Goal: Check status: Check status

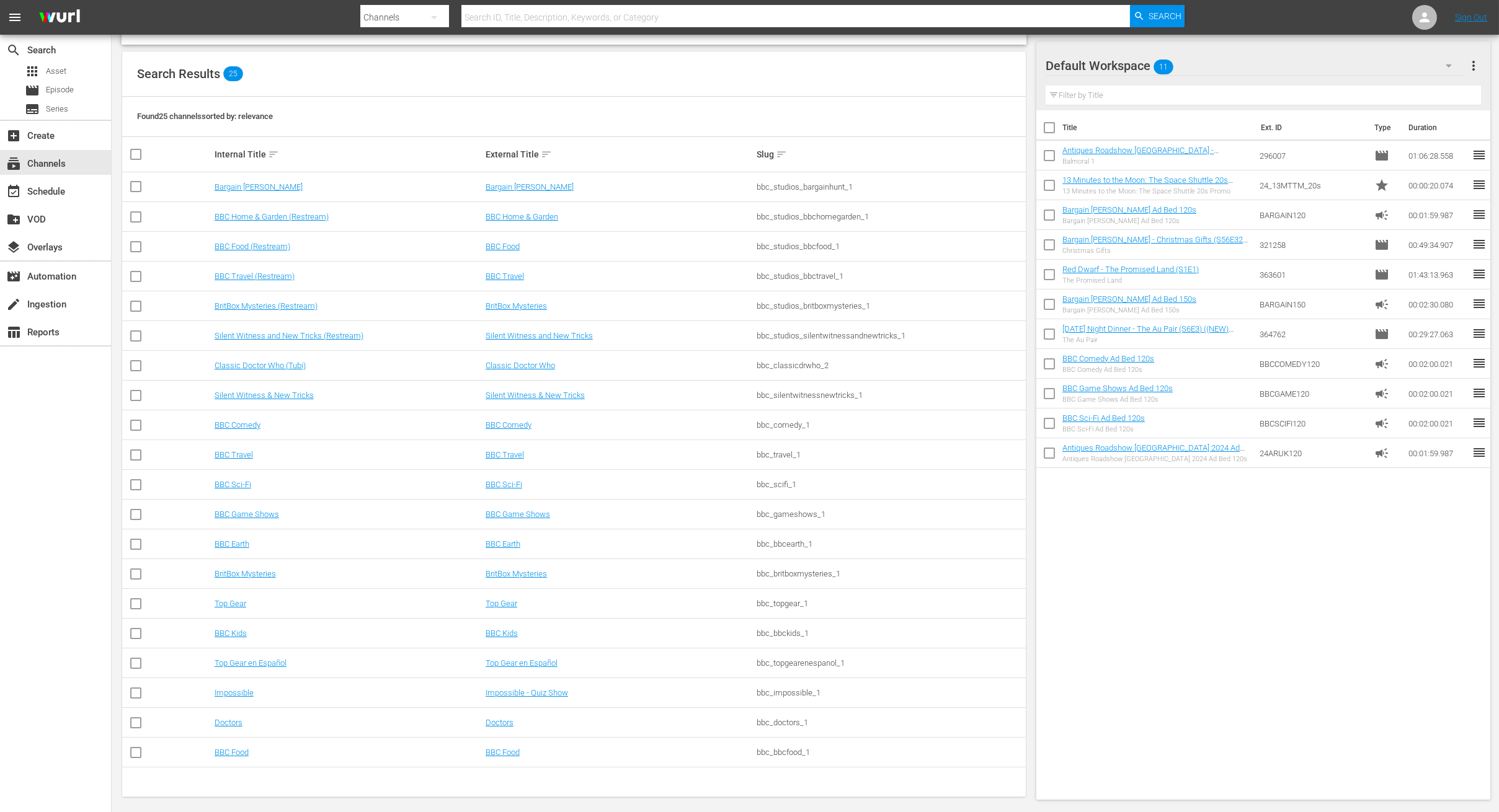
scroll to position [123, 0]
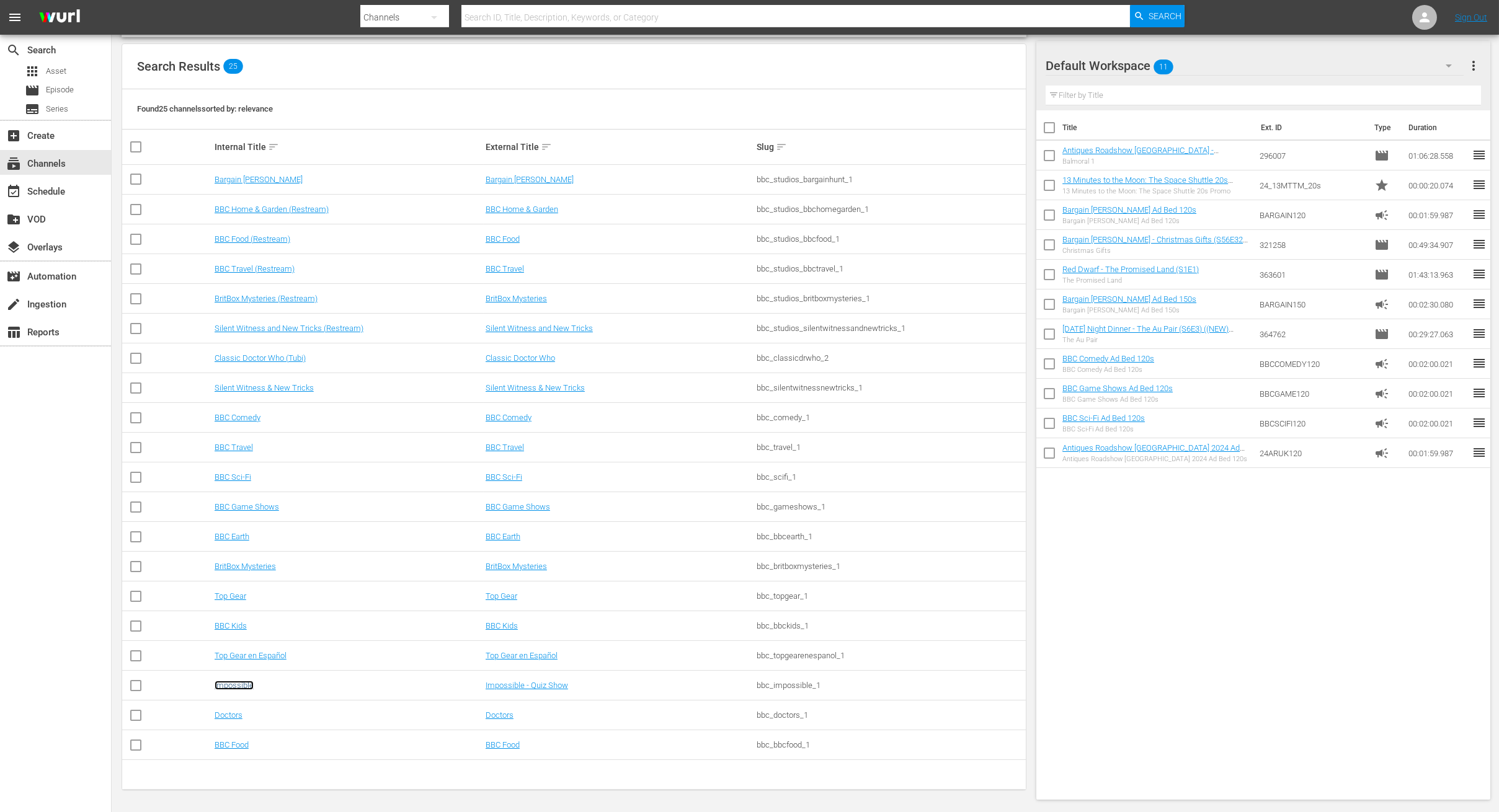
click at [246, 689] on link "Impossible" at bounding box center [234, 685] width 39 height 9
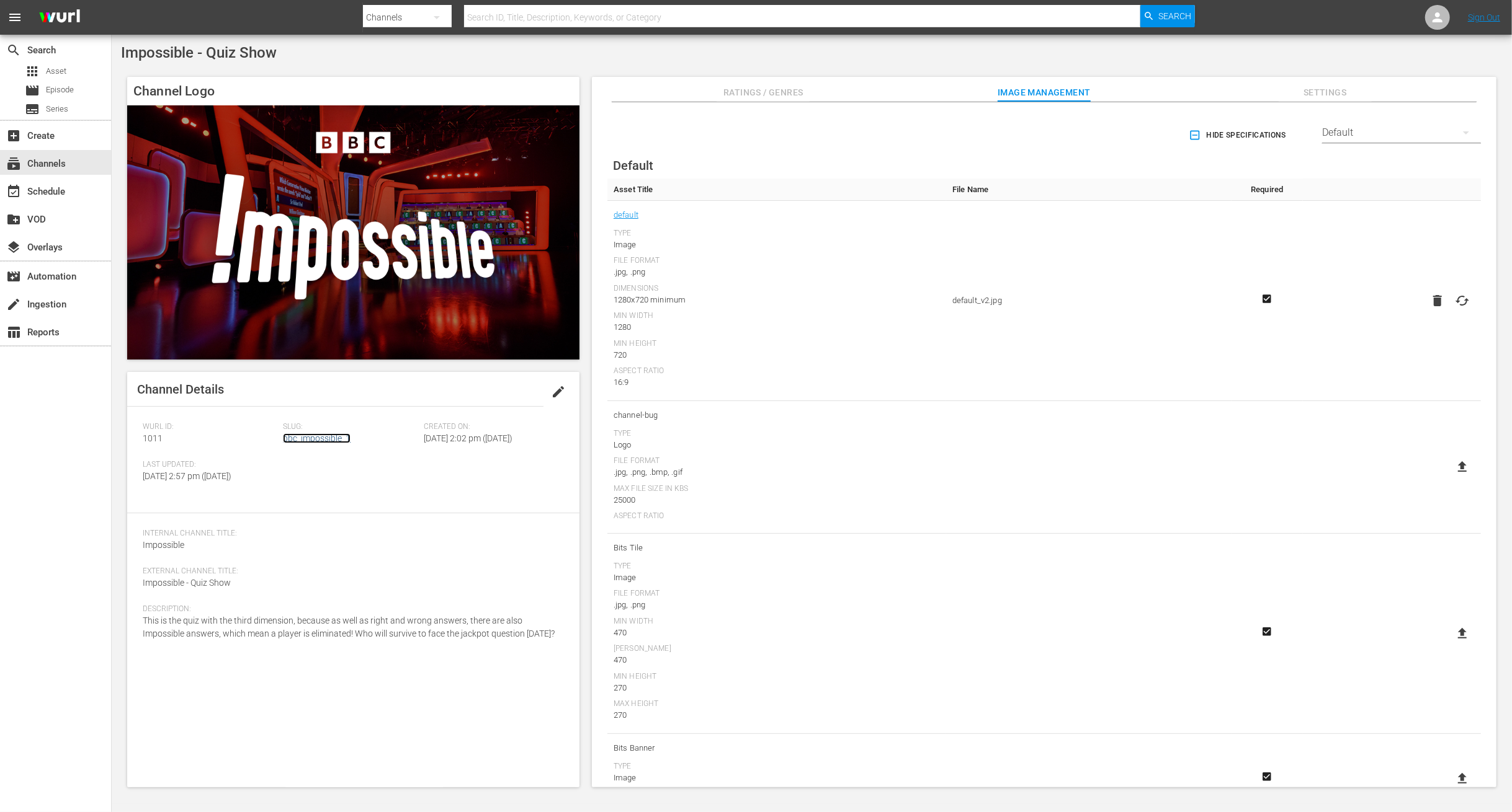
click at [327, 436] on link "bbc_impossible_1" at bounding box center [317, 438] width 67 height 10
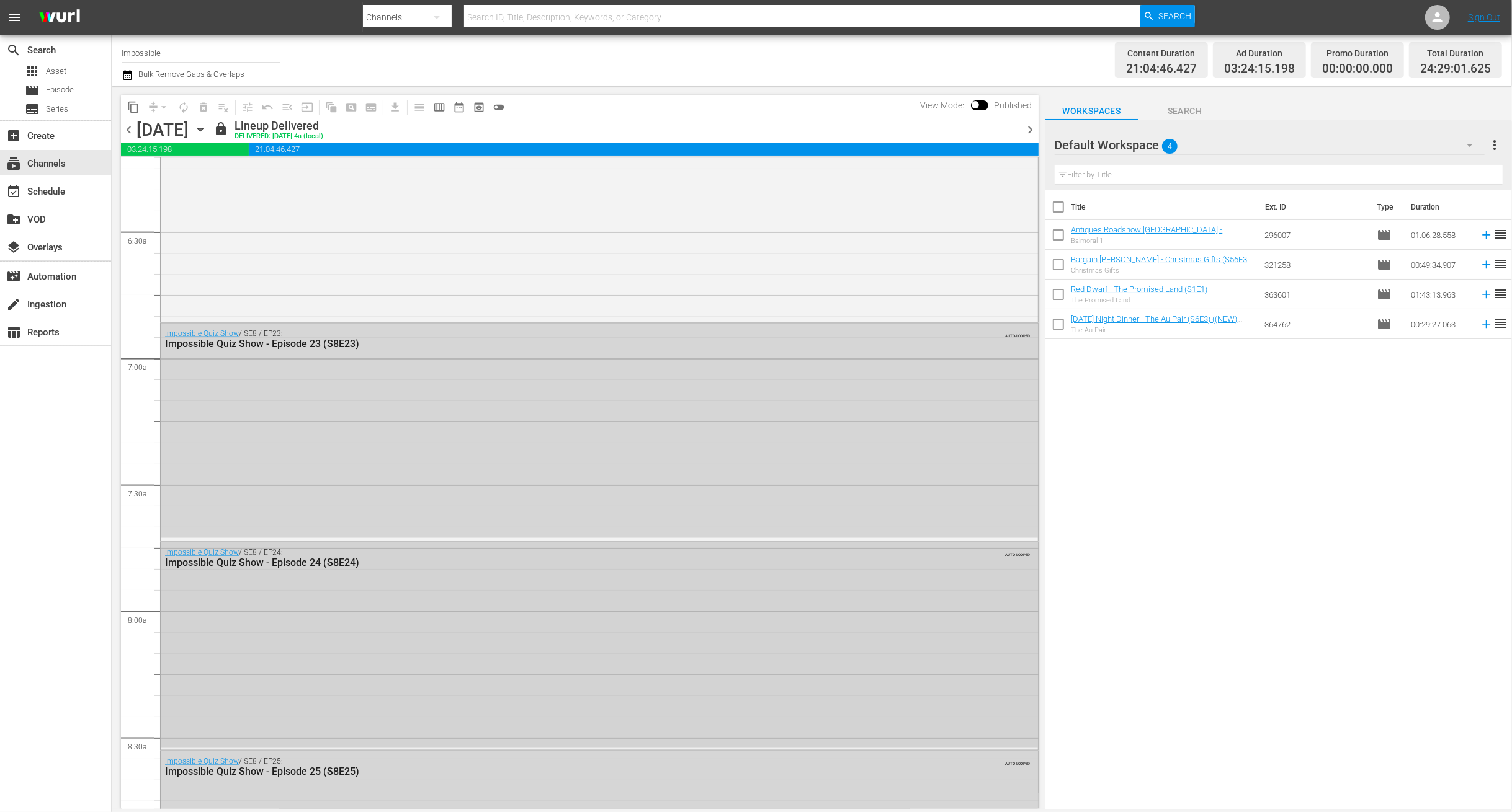
drag, startPoint x: 583, startPoint y: 507, endPoint x: 602, endPoint y: 435, distance: 74.5
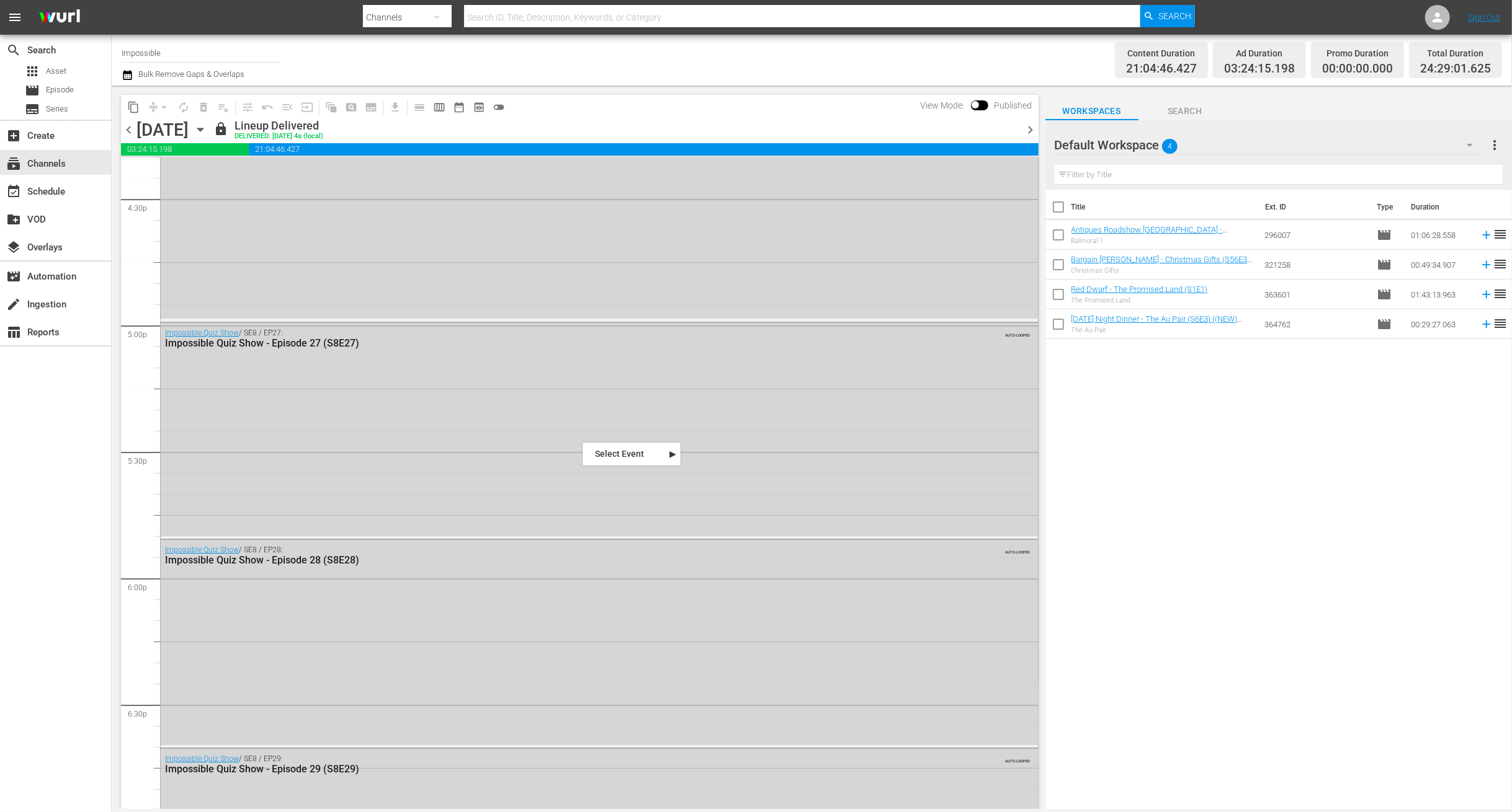
scroll to position [4795, 0]
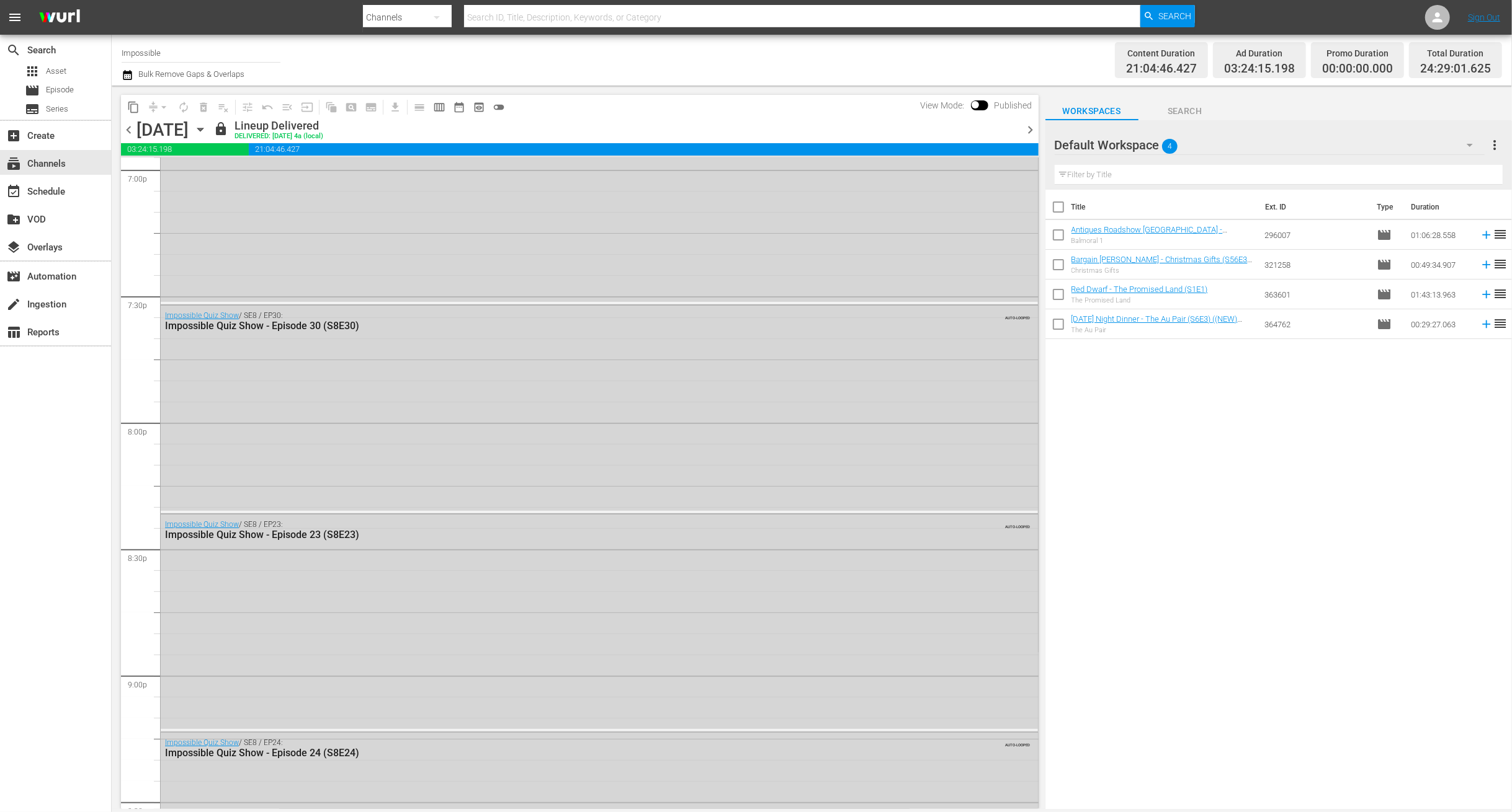
click at [1159, 451] on div "Title Ext. ID Type Duration Antiques Roadshow [GEOGRAPHIC_DATA] - Balmoral 1 (S…" at bounding box center [1279, 500] width 466 height 622
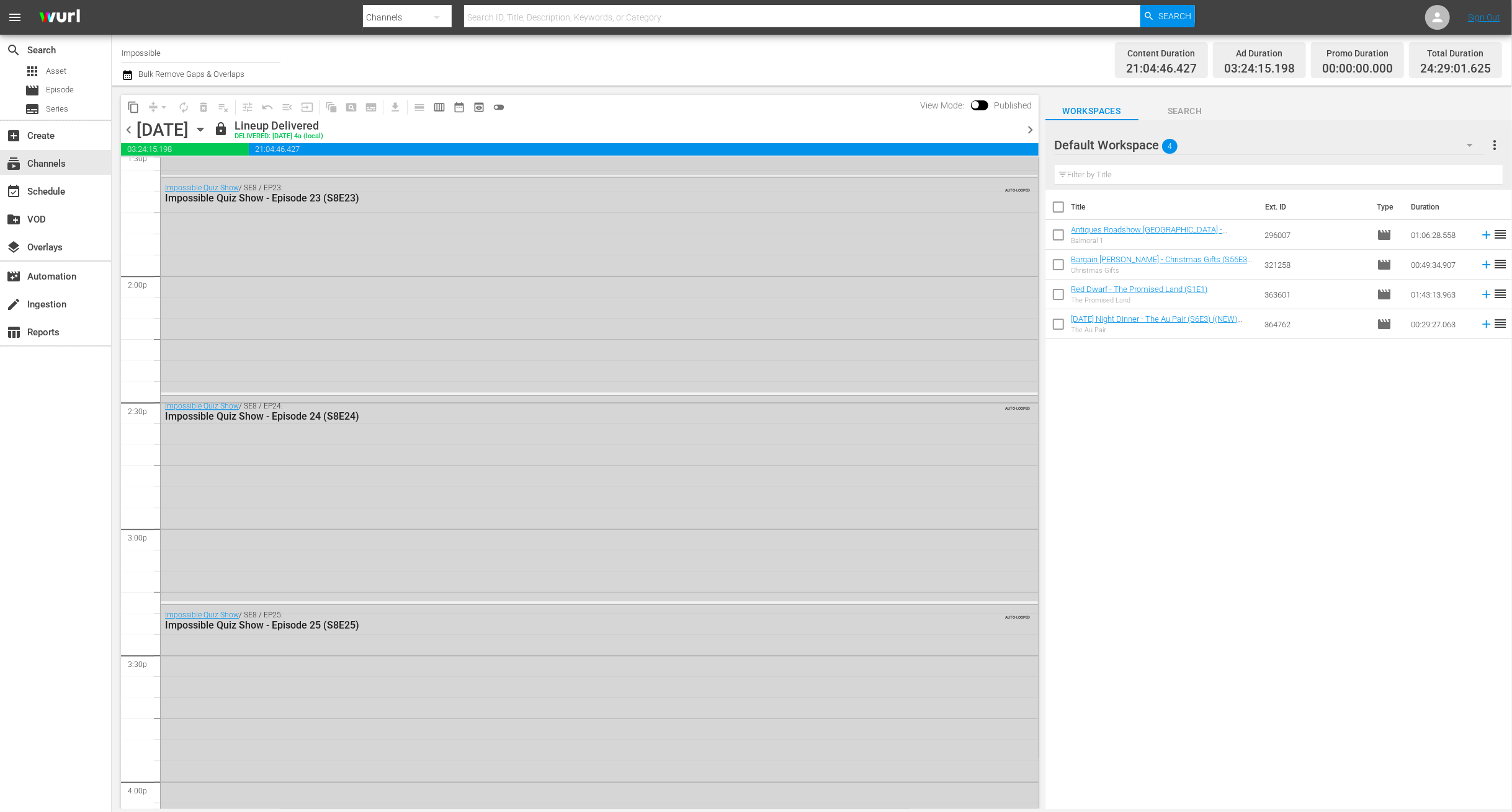
scroll to position [3307, 0]
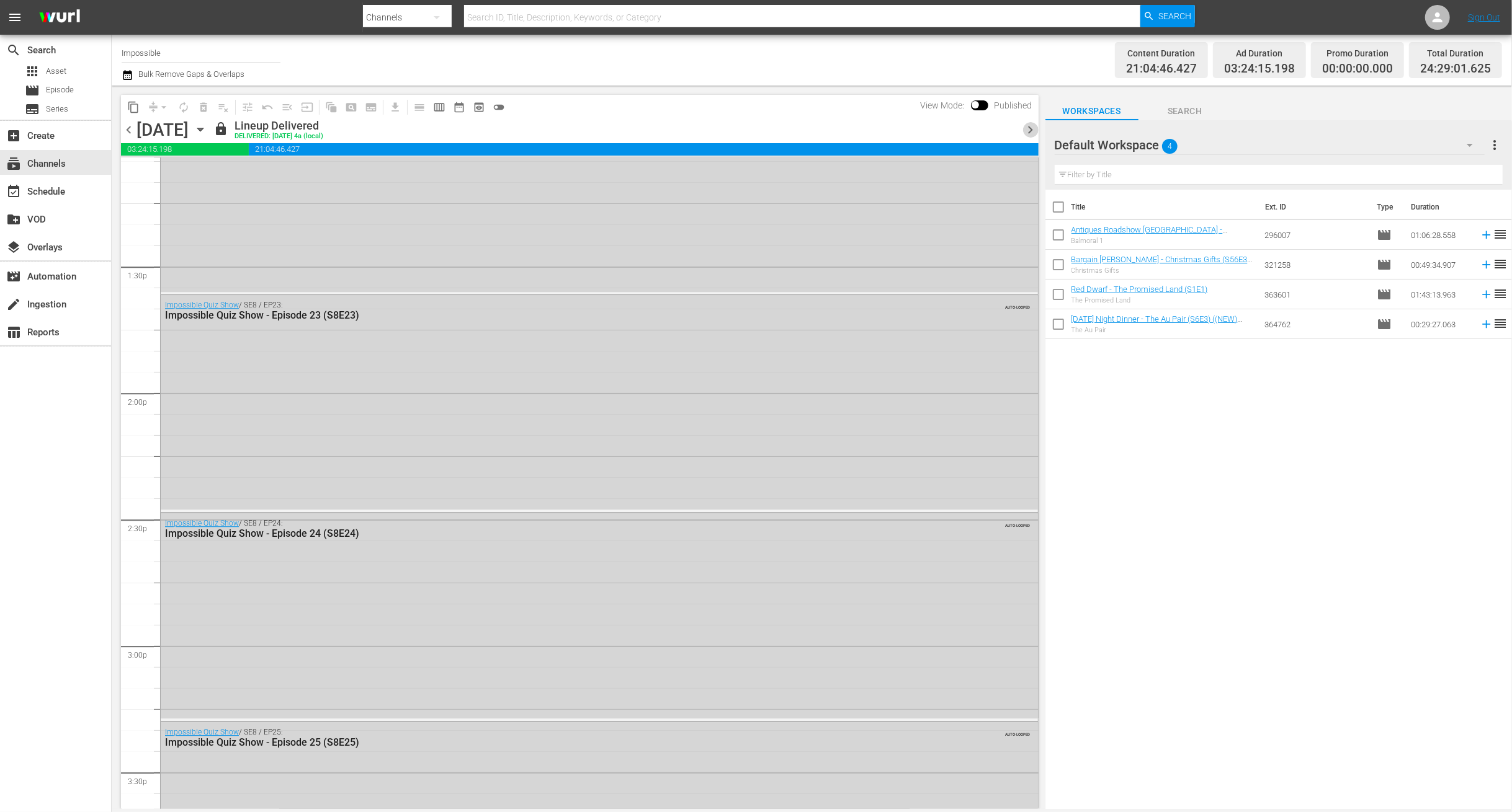
click at [1028, 136] on span "chevron_right" at bounding box center [1031, 130] width 16 height 16
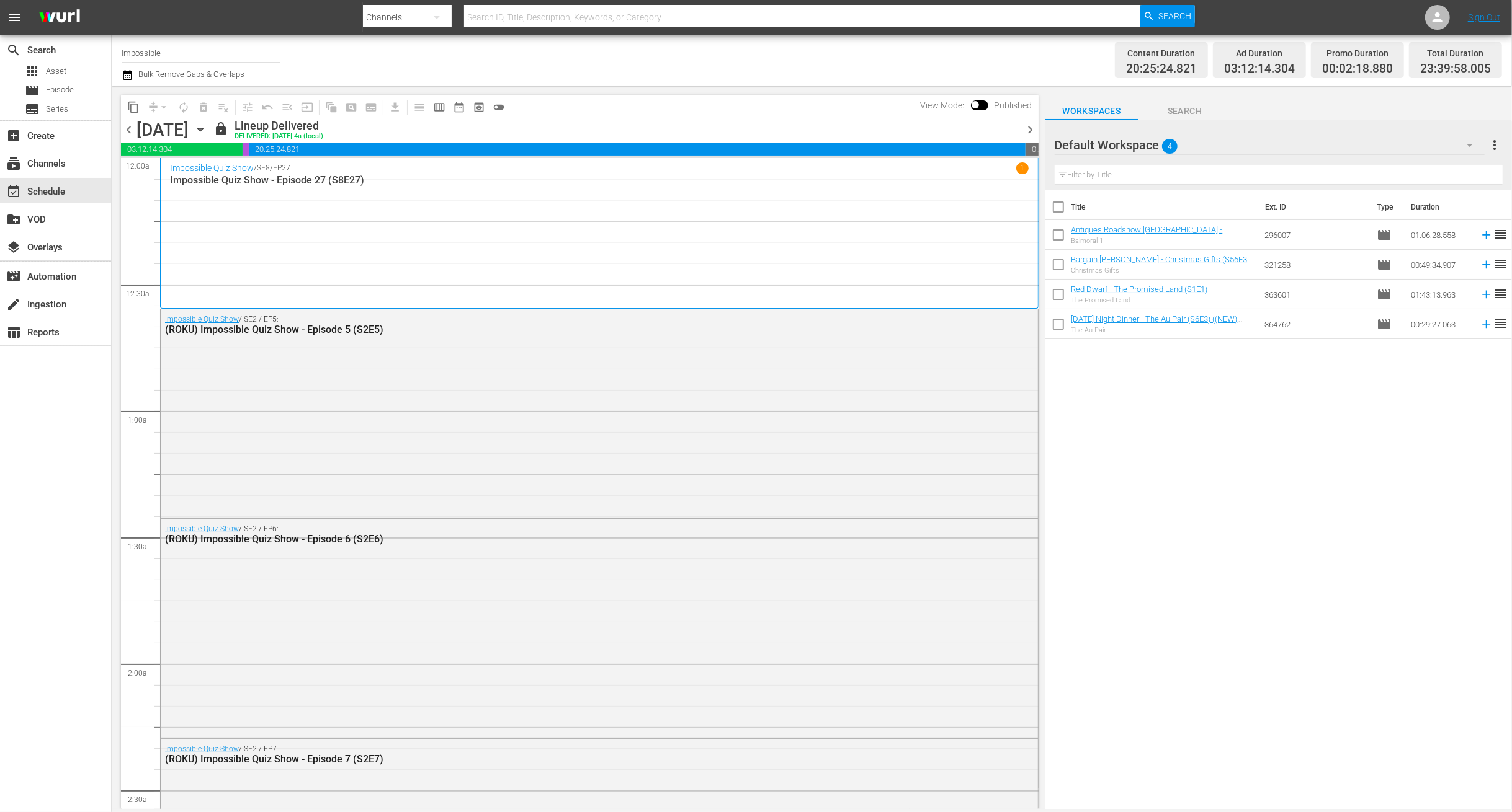
click at [1031, 126] on span "chevron_right" at bounding box center [1031, 130] width 16 height 16
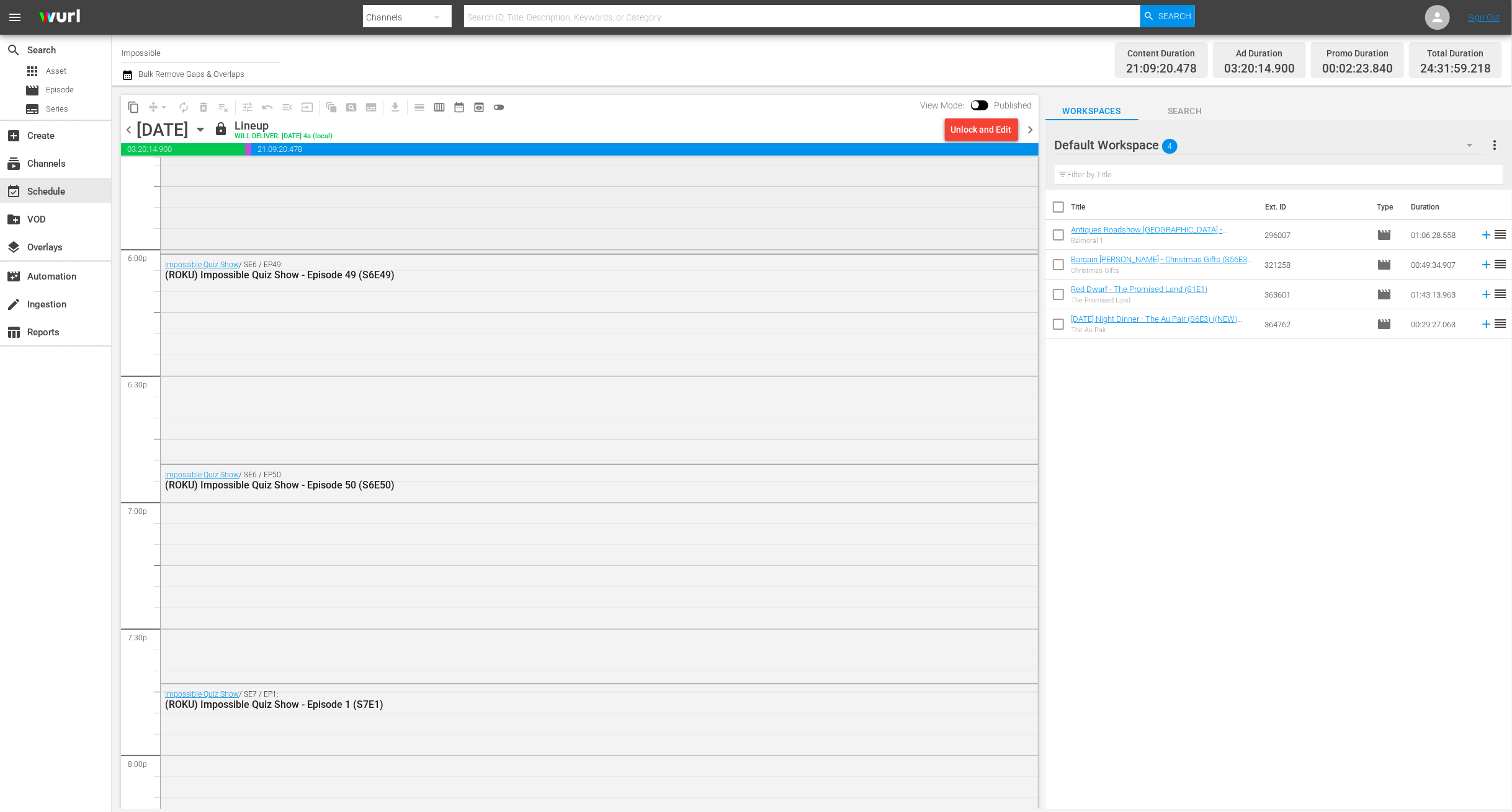
scroll to position [4465, 0]
click at [133, 78] on button "button" at bounding box center [129, 75] width 15 height 15
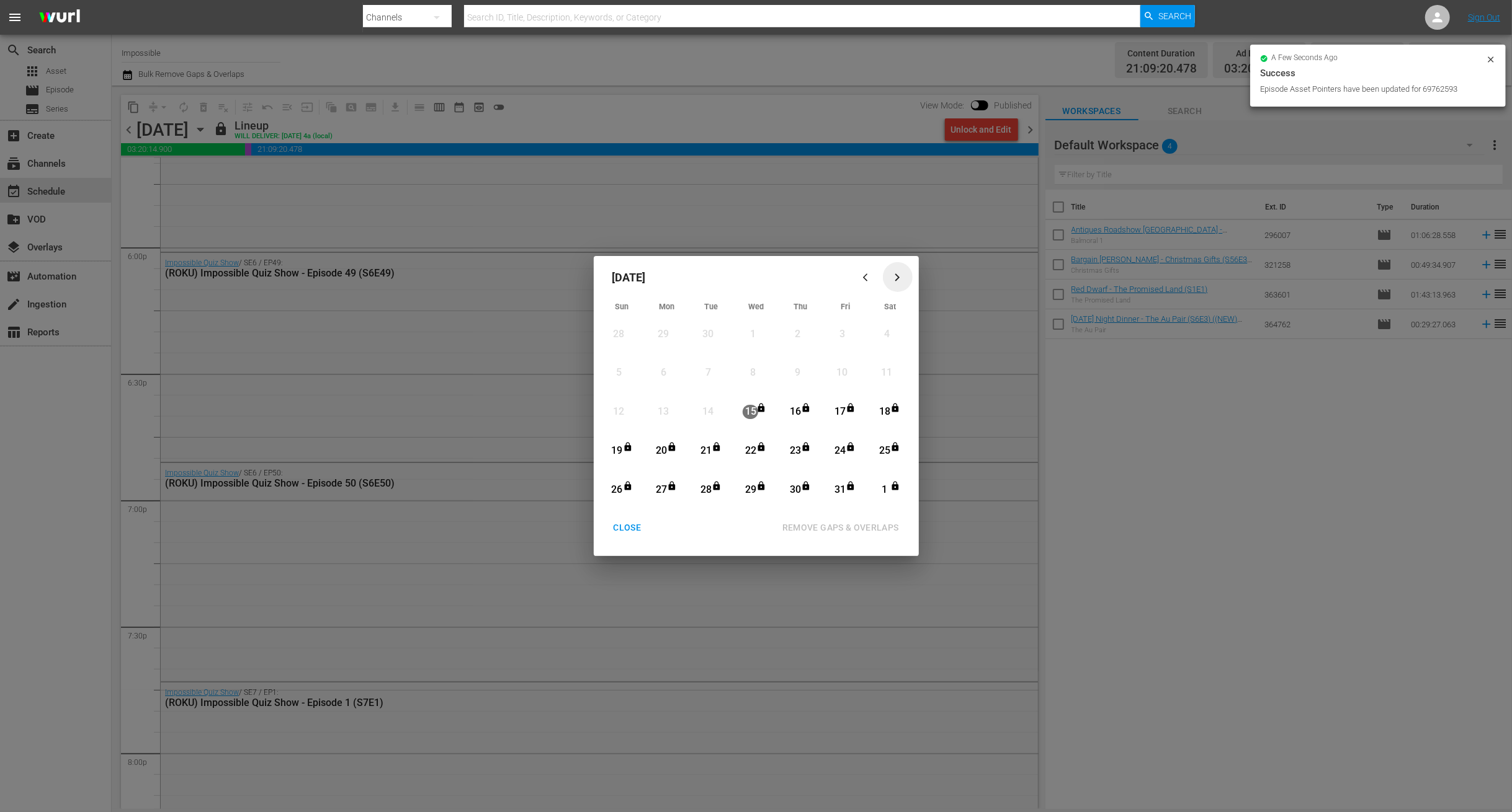
click at [897, 282] on icon "button" at bounding box center [898, 277] width 9 height 9
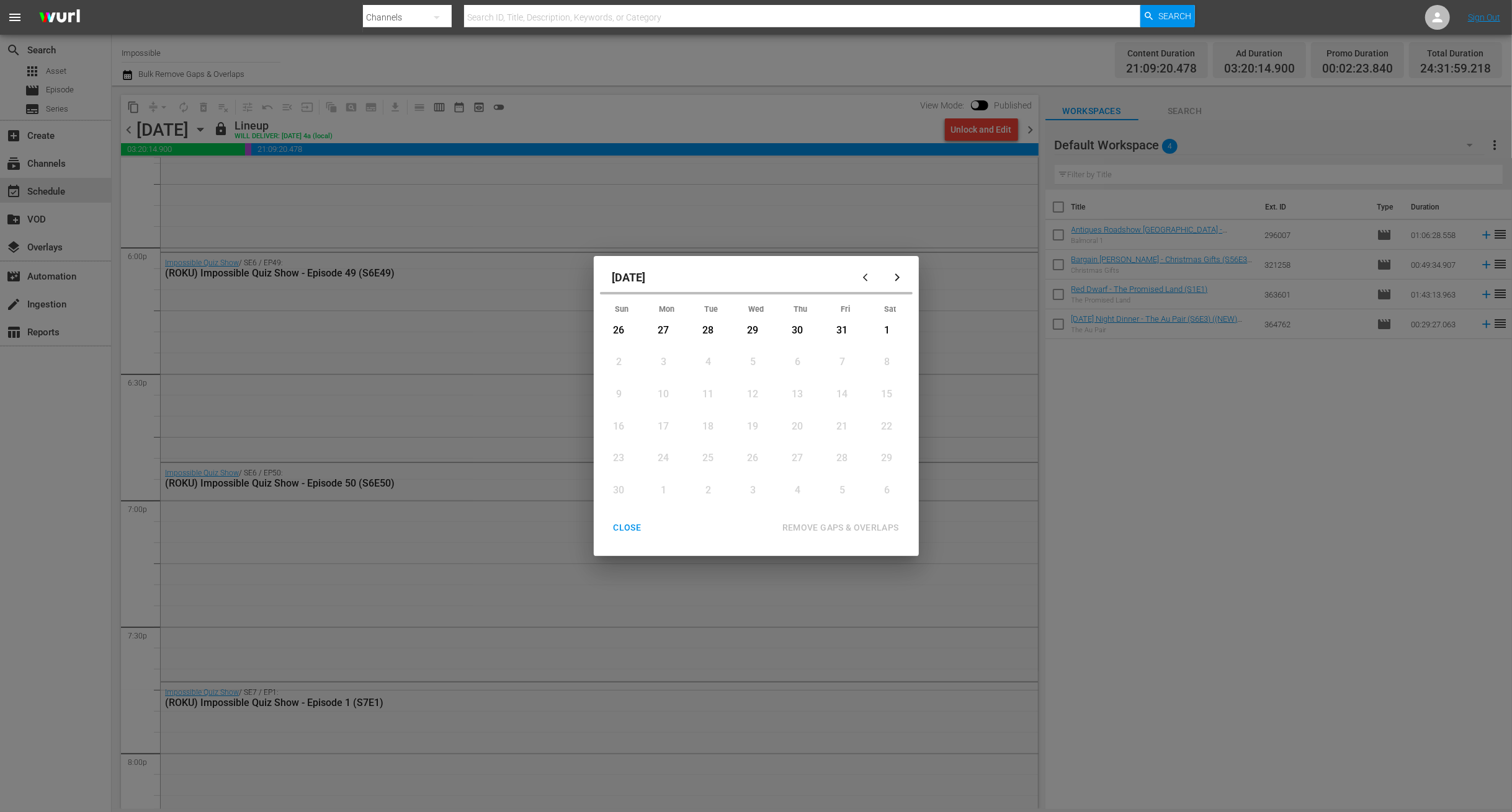
click at [629, 524] on div "CLOSE" at bounding box center [628, 527] width 48 height 16
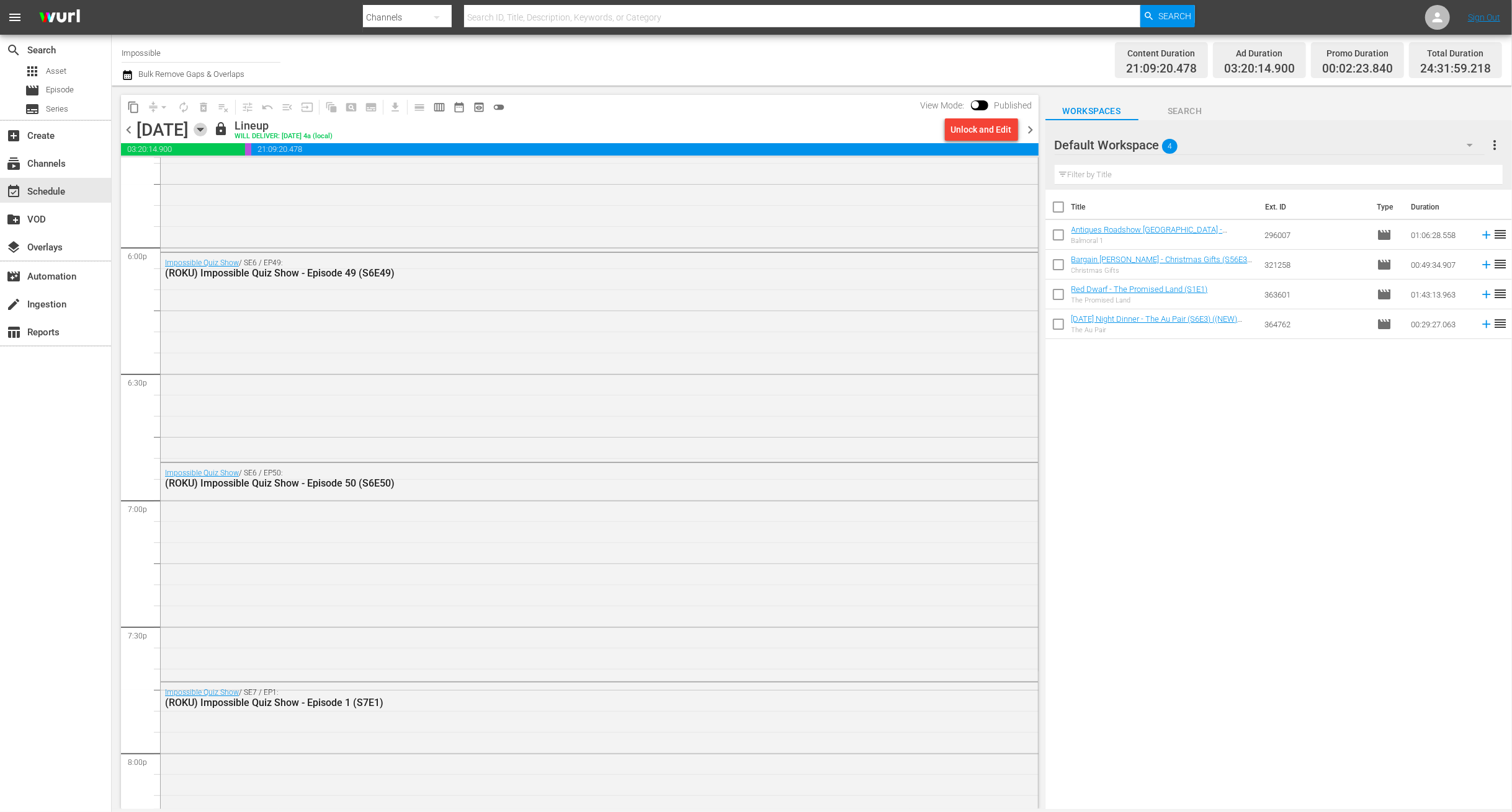
click at [203, 129] on icon "button" at bounding box center [200, 130] width 5 height 3
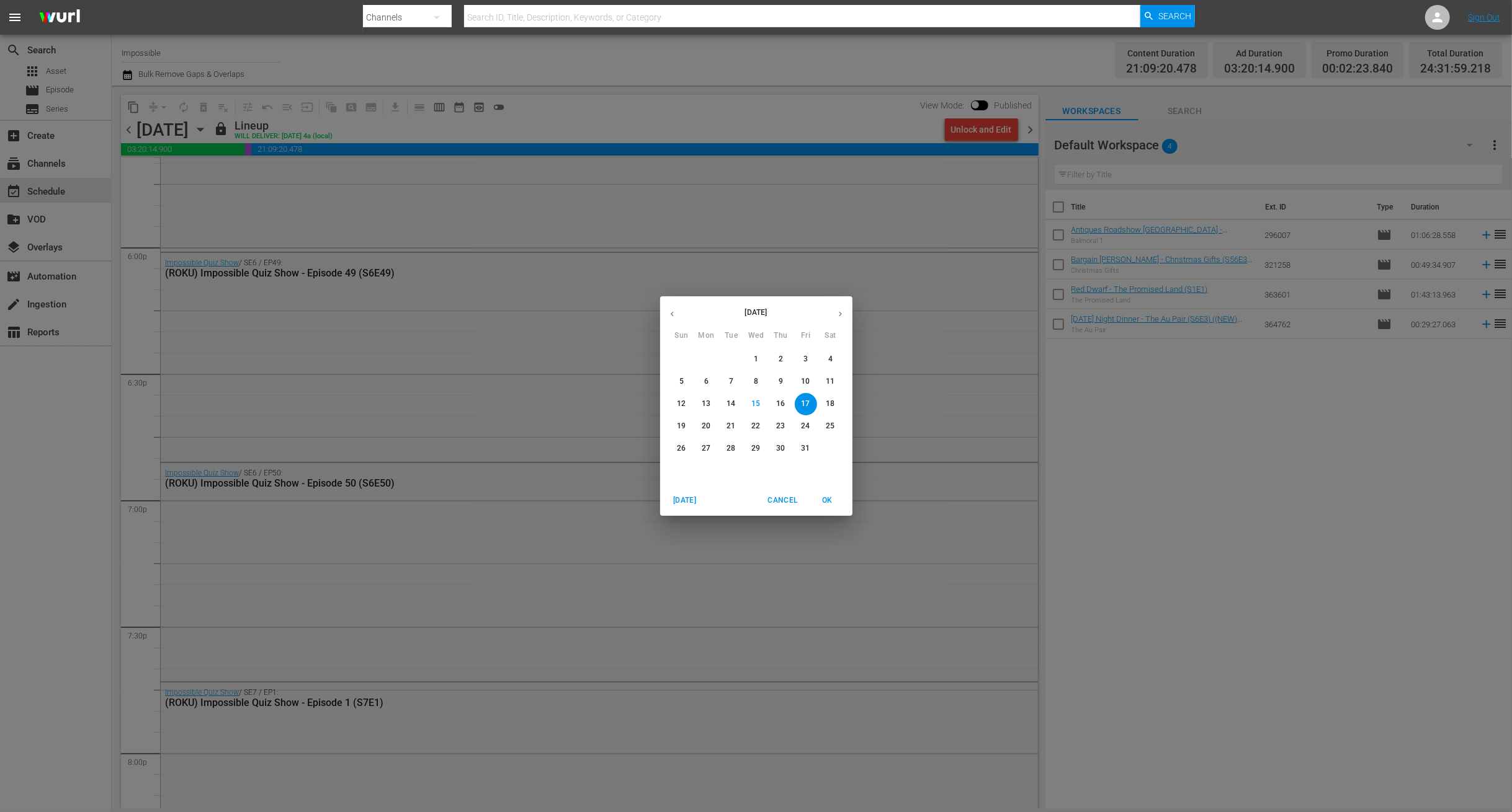
click at [836, 313] on icon "button" at bounding box center [840, 314] width 9 height 9
click at [835, 356] on span "1" at bounding box center [831, 359] width 22 height 10
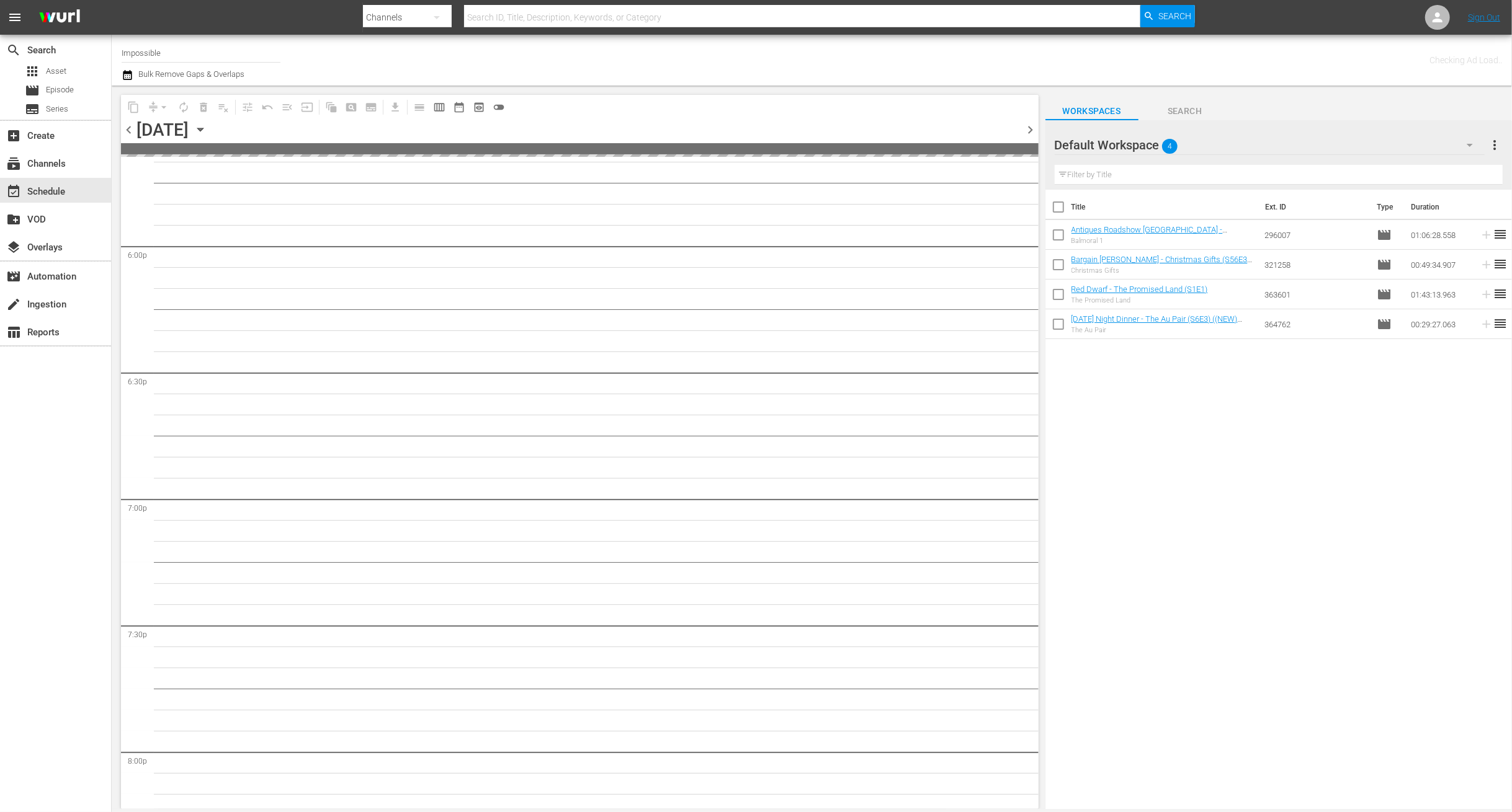
scroll to position [4634, 0]
